Goal: Transaction & Acquisition: Download file/media

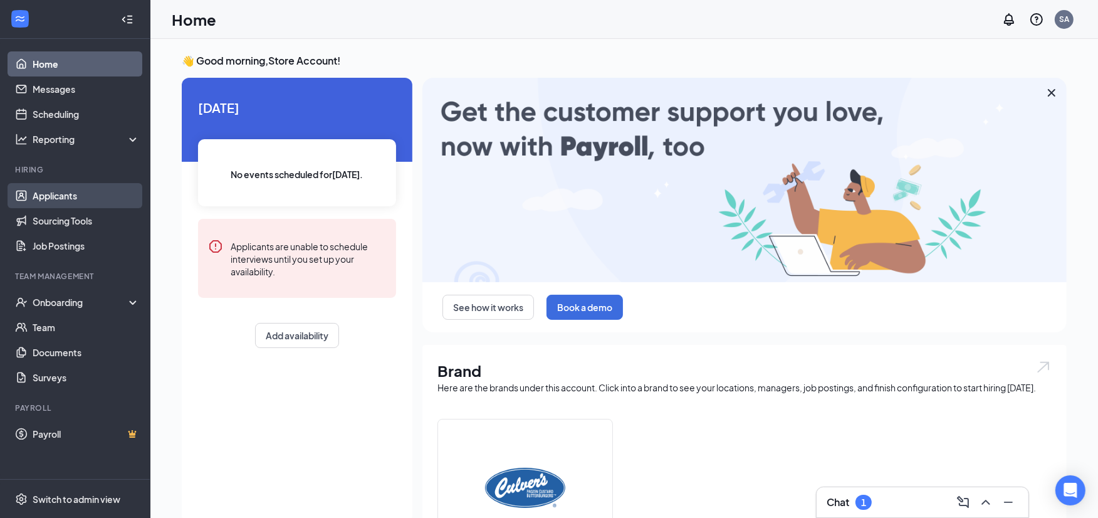
click at [97, 192] on link "Applicants" at bounding box center [86, 195] width 107 height 25
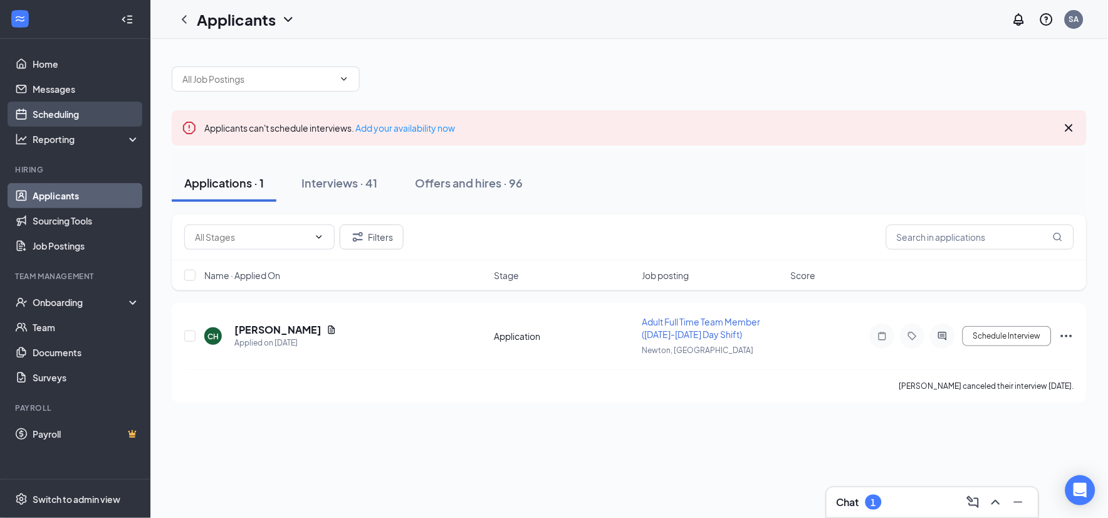
click at [100, 112] on link "Scheduling" at bounding box center [86, 114] width 107 height 25
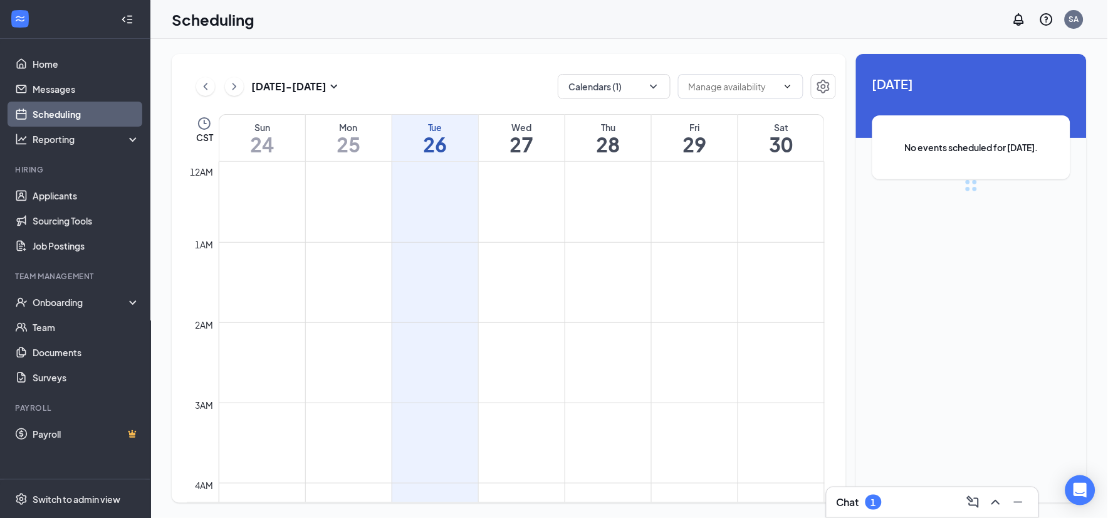
scroll to position [616, 0]
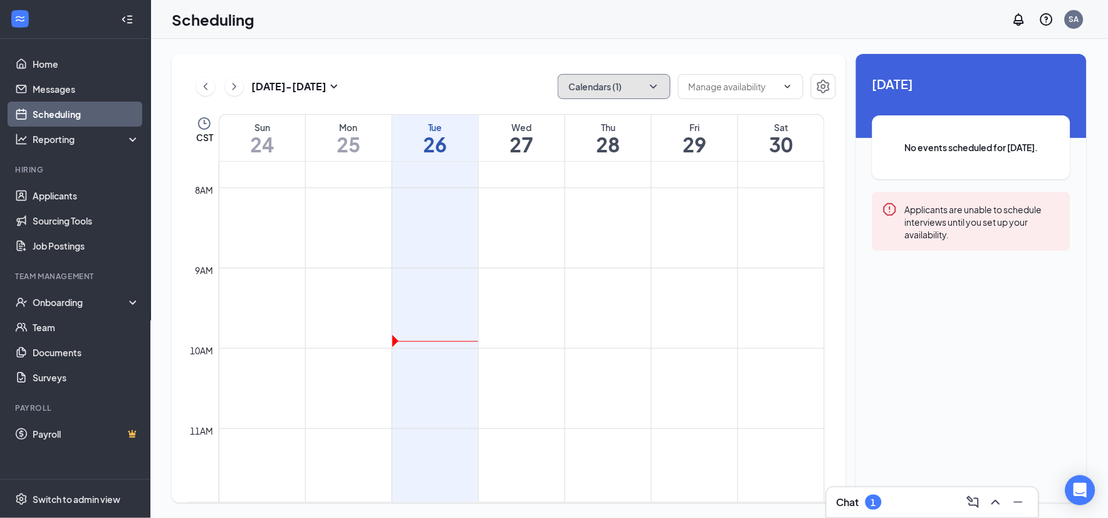
click at [654, 88] on icon "ChevronDown" at bounding box center [654, 86] width 13 height 13
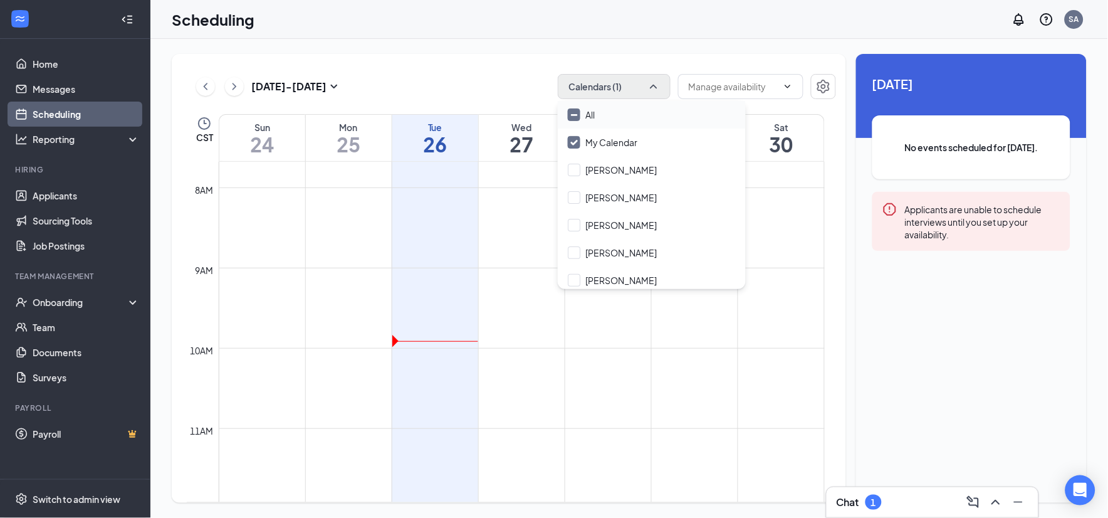
click at [574, 113] on input "All" at bounding box center [581, 114] width 27 height 13
checkbox input "true"
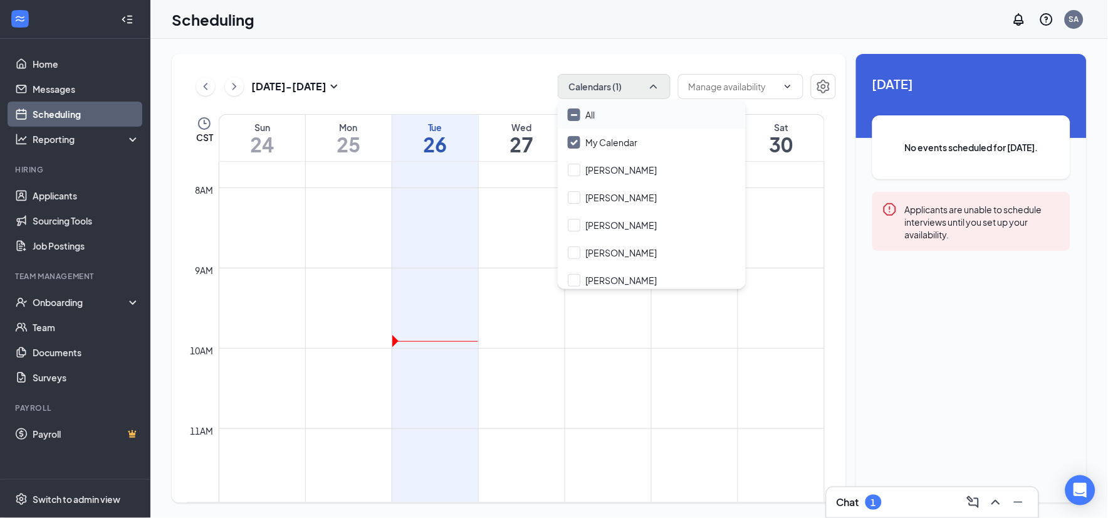
checkbox input "true"
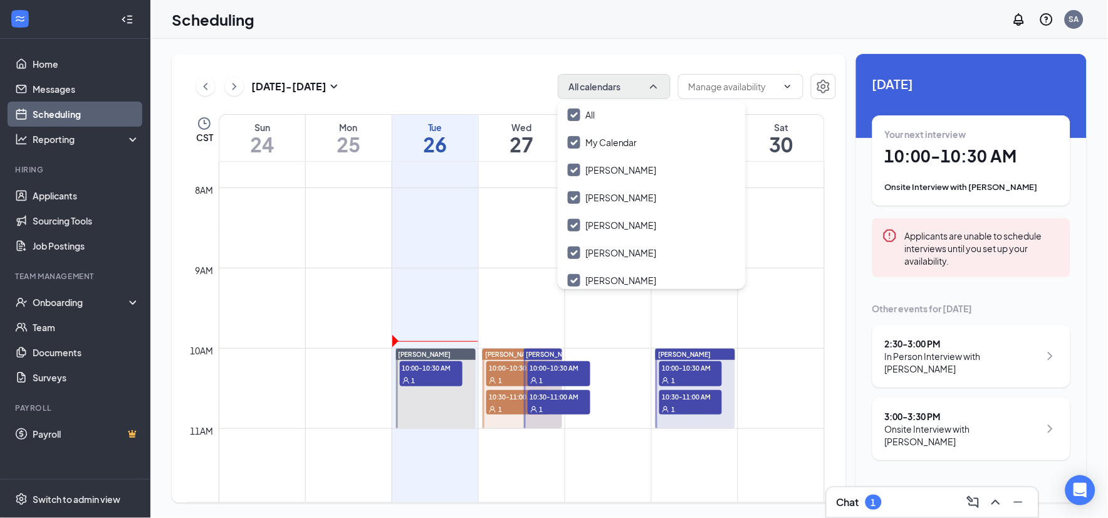
click at [518, 83] on div "[DATE] - [DATE] All calendars" at bounding box center [511, 86] width 649 height 25
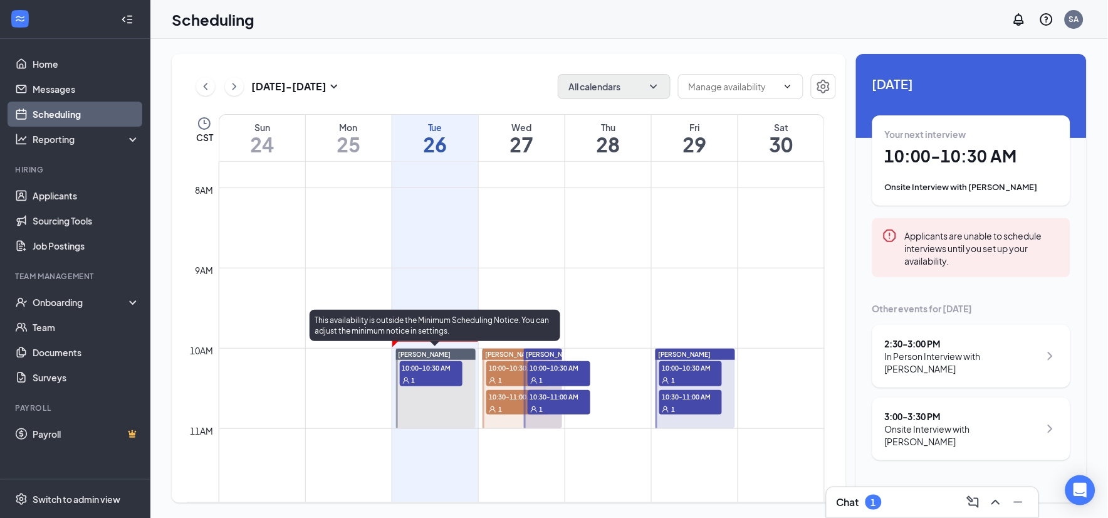
click at [442, 369] on span "10:00-10:30 AM" at bounding box center [431, 367] width 63 height 13
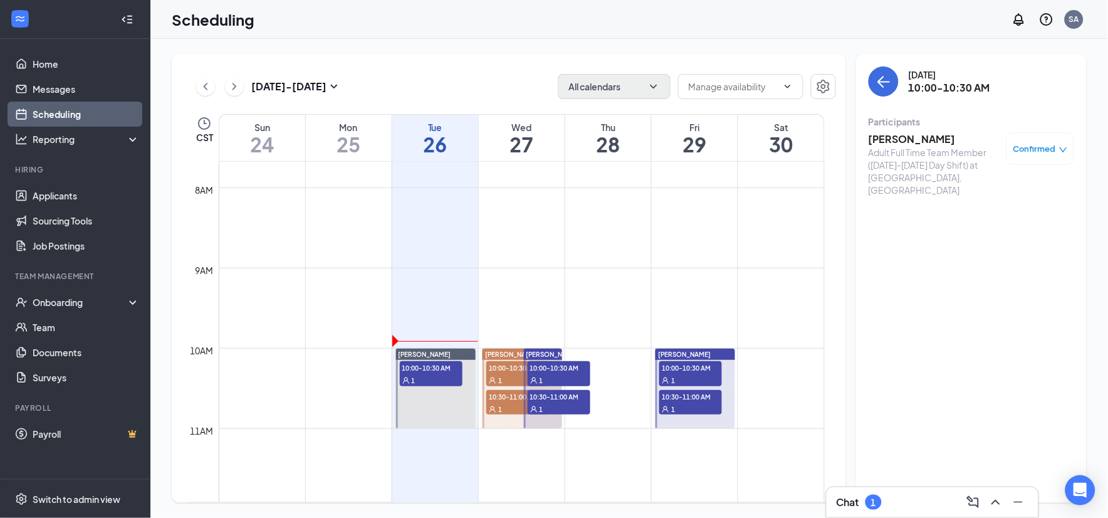
click at [899, 135] on h3 "[PERSON_NAME]" at bounding box center [935, 139] width 132 height 14
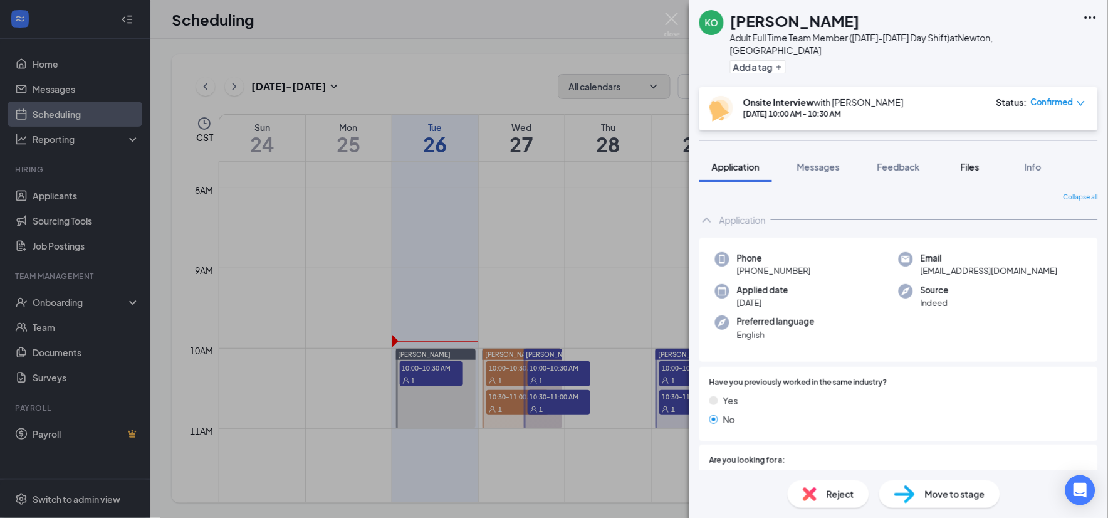
click at [979, 161] on span "Files" at bounding box center [970, 166] width 19 height 11
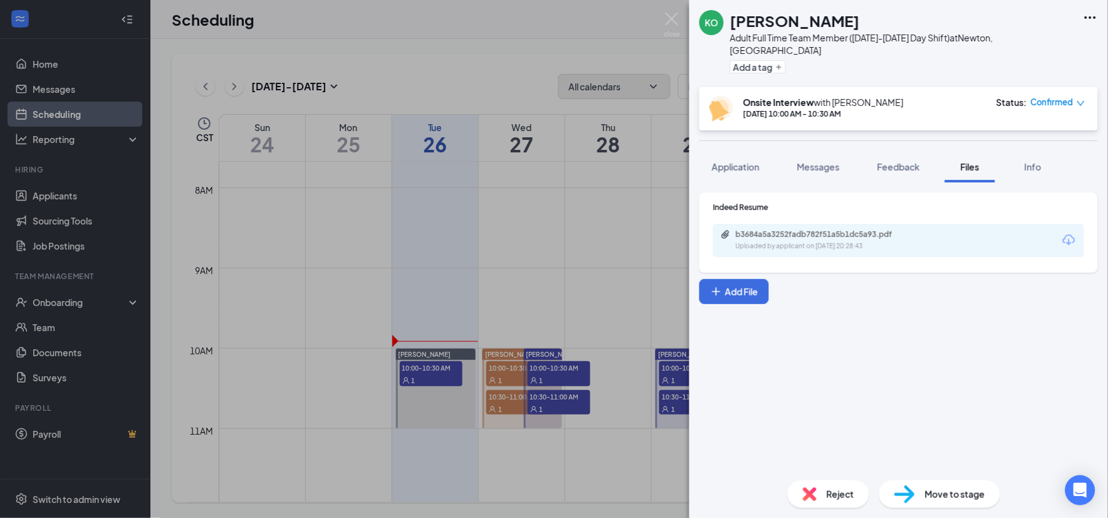
click at [1069, 233] on icon "Download" at bounding box center [1069, 240] width 15 height 15
click at [673, 21] on img at bounding box center [672, 25] width 16 height 24
